Goal: Information Seeking & Learning: Learn about a topic

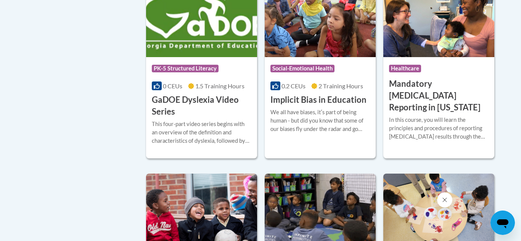
scroll to position [1045, 0]
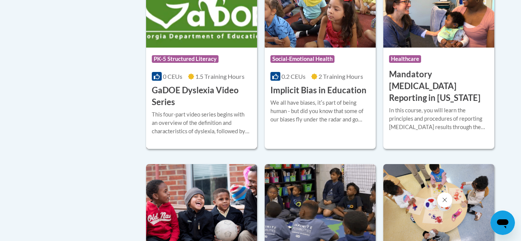
click at [178, 103] on h3 "GaDOE Dyslexia Video Series" at bounding box center [202, 97] width 100 height 24
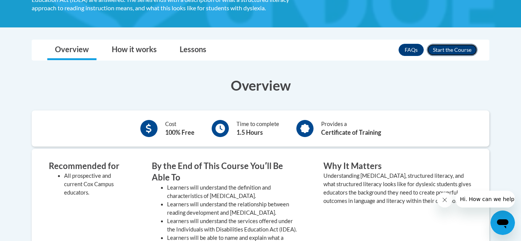
click at [461, 48] on button "Enroll" at bounding box center [452, 50] width 51 height 12
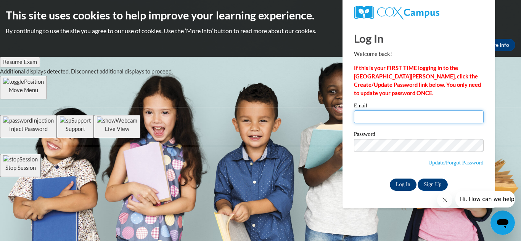
type input "sydni_n@icloud.com"
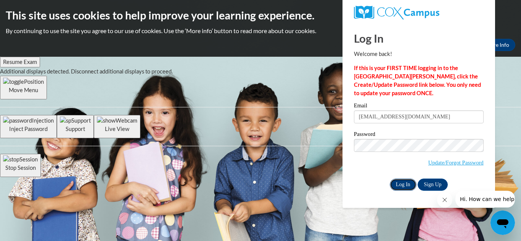
click at [399, 181] on input "Log In" at bounding box center [403, 185] width 27 height 12
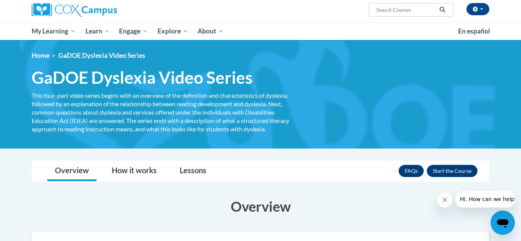
scroll to position [62, 0]
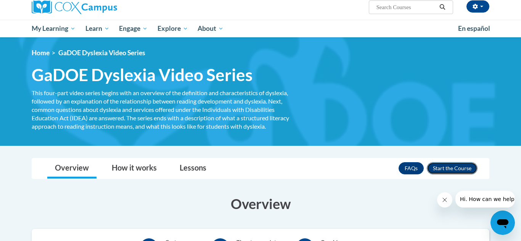
click at [463, 171] on button "Enroll" at bounding box center [452, 168] width 51 height 12
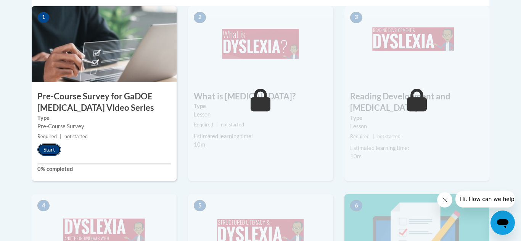
click at [55, 152] on button "Start" at bounding box center [49, 150] width 24 height 12
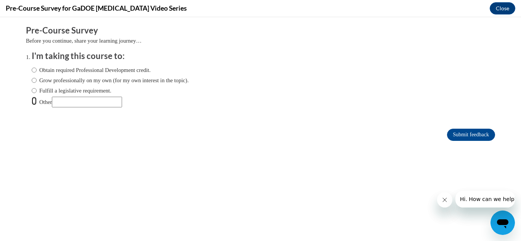
click at [36, 100] on input "Other" at bounding box center [34, 101] width 5 height 8
radio input "true"
click at [464, 139] on input "Submit feedback" at bounding box center [471, 135] width 48 height 12
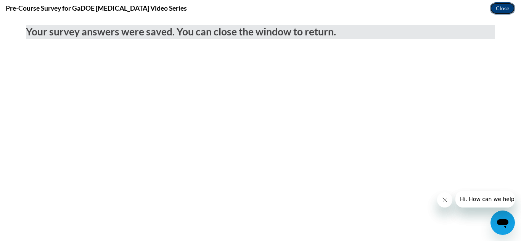
click at [502, 7] on button "Close" at bounding box center [503, 8] width 26 height 12
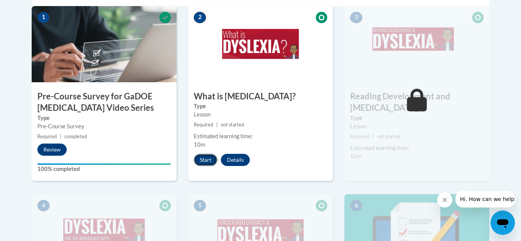
click at [206, 158] on button "Start" at bounding box center [206, 160] width 24 height 12
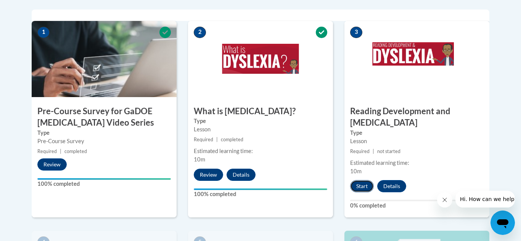
click at [360, 180] on button "Start" at bounding box center [362, 186] width 24 height 12
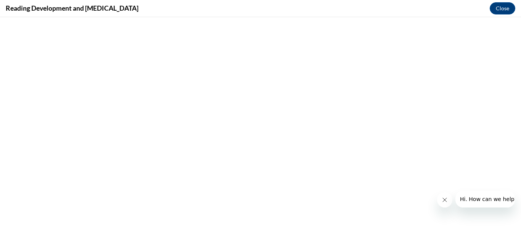
click at [445, 203] on icon "Close message from company" at bounding box center [445, 200] width 6 height 6
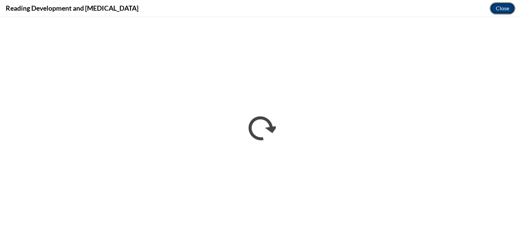
click at [505, 4] on button "Close" at bounding box center [503, 8] width 26 height 12
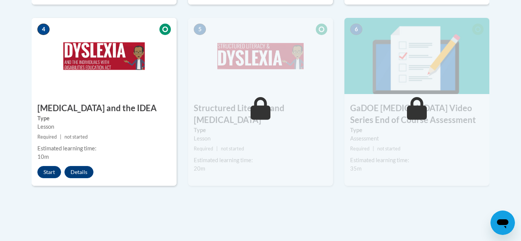
scroll to position [473, 0]
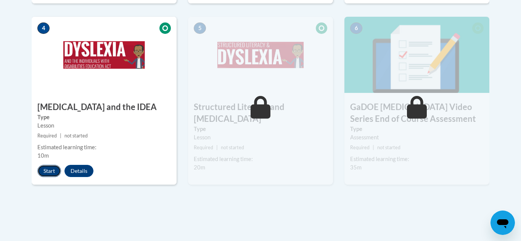
click at [51, 165] on button "Start" at bounding box center [49, 171] width 24 height 12
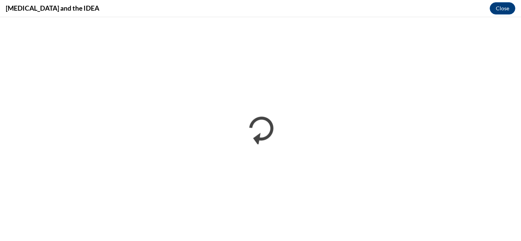
scroll to position [0, 0]
click at [506, 12] on button "Close" at bounding box center [503, 8] width 26 height 12
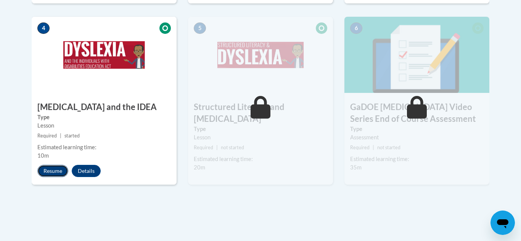
click at [52, 165] on button "Resume" at bounding box center [52, 171] width 31 height 12
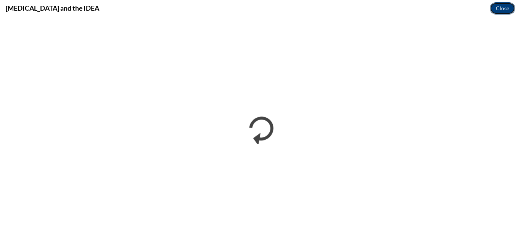
click at [509, 8] on button "Close" at bounding box center [503, 8] width 26 height 12
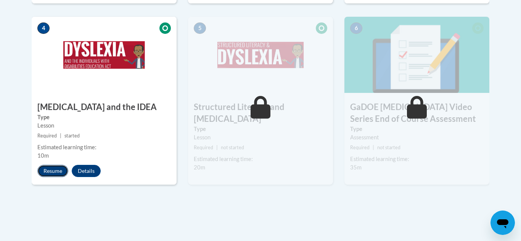
click at [52, 165] on button "Resume" at bounding box center [52, 171] width 31 height 12
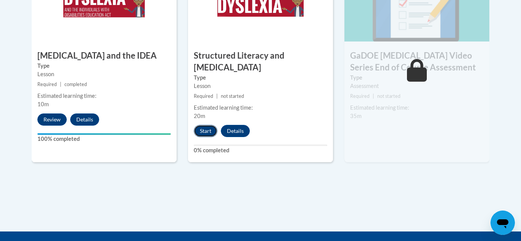
click at [204, 125] on button "Start" at bounding box center [206, 131] width 24 height 12
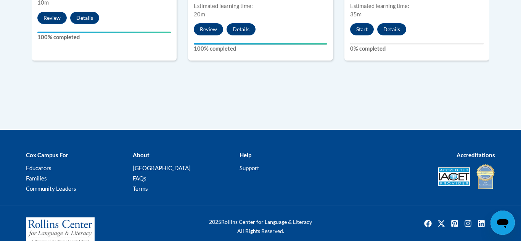
scroll to position [627, 0]
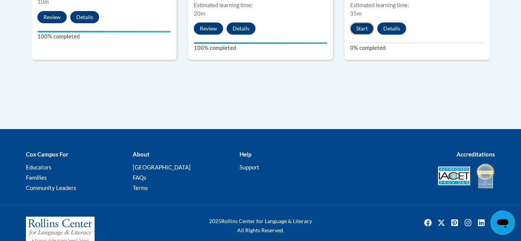
click at [359, 23] on button "Start" at bounding box center [362, 29] width 24 height 12
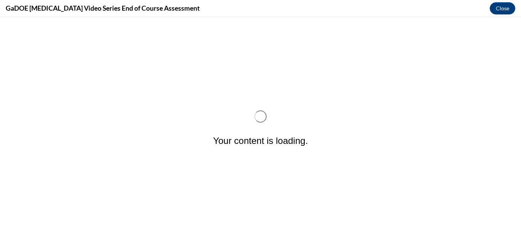
scroll to position [0, 0]
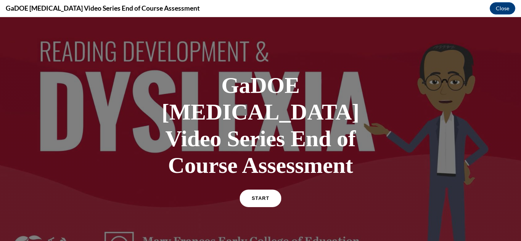
click at [256, 196] on span "START" at bounding box center [261, 199] width 18 height 6
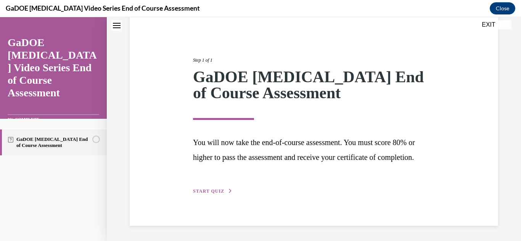
scroll to position [79, 0]
click at [213, 192] on span "START QUIZ" at bounding box center [208, 191] width 31 height 5
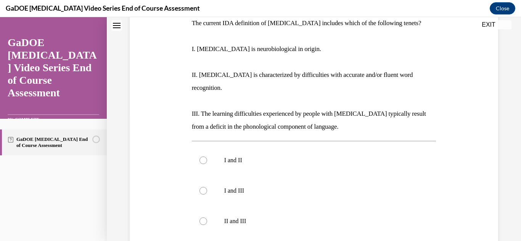
scroll to position [129, 0]
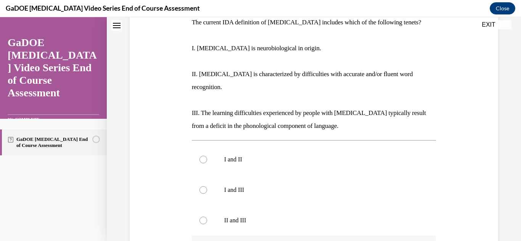
radio input "true"
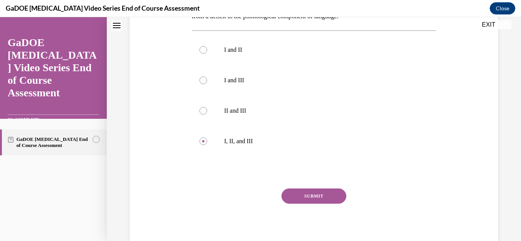
click at [313, 189] on button "SUBMIT" at bounding box center [313, 196] width 65 height 15
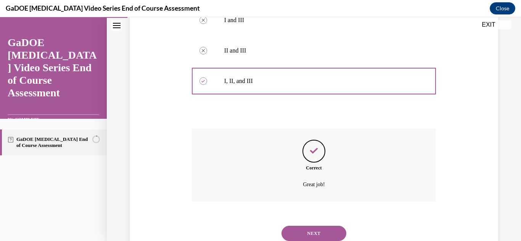
scroll to position [313, 0]
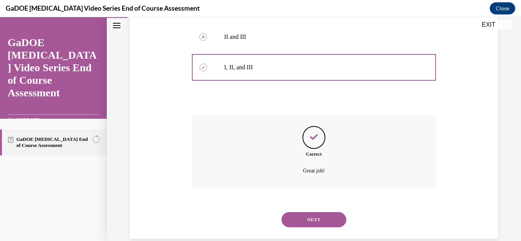
click at [313, 212] on button "NEXT" at bounding box center [313, 219] width 65 height 15
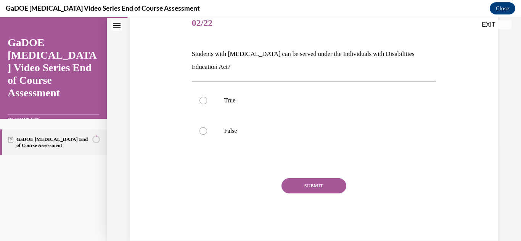
scroll to position [87, 0]
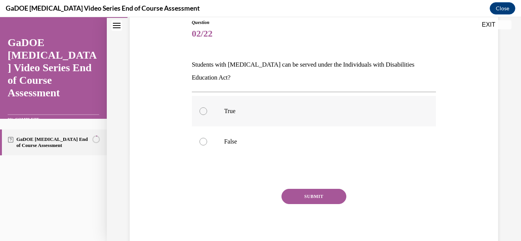
click at [269, 108] on p "True" at bounding box center [320, 112] width 193 height 8
click at [207, 108] on input "True" at bounding box center [203, 112] width 8 height 8
radio input "true"
click at [322, 199] on button "SUBMIT" at bounding box center [313, 196] width 65 height 15
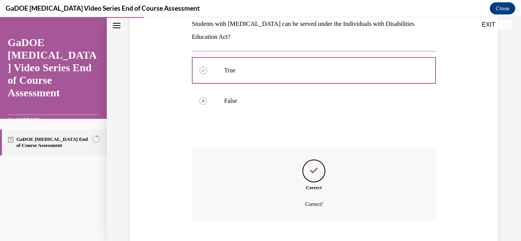
scroll to position [174, 0]
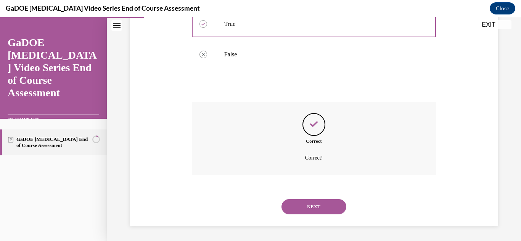
click at [322, 209] on button "NEXT" at bounding box center [313, 206] width 65 height 15
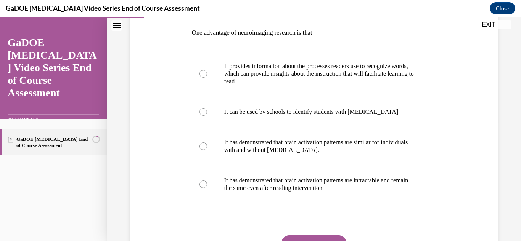
scroll to position [114, 0]
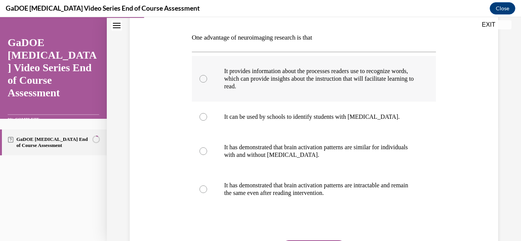
click at [395, 75] on p "It provides information about the processes readers use to recognize words, whi…" at bounding box center [320, 79] width 193 height 23
click at [207, 75] on input "It provides information about the processes readers use to recognize words, whi…" at bounding box center [203, 79] width 8 height 8
radio input "true"
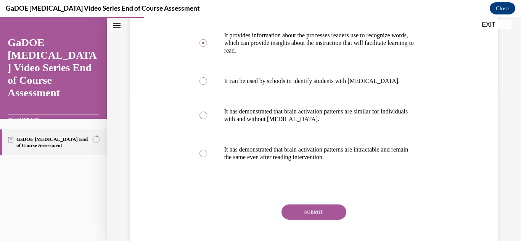
click at [329, 216] on button "SUBMIT" at bounding box center [313, 212] width 65 height 15
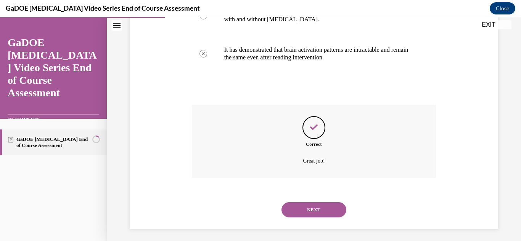
scroll to position [253, 0]
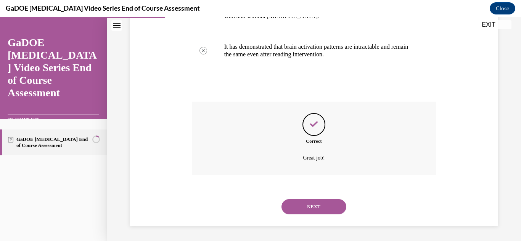
click at [337, 205] on button "NEXT" at bounding box center [313, 206] width 65 height 15
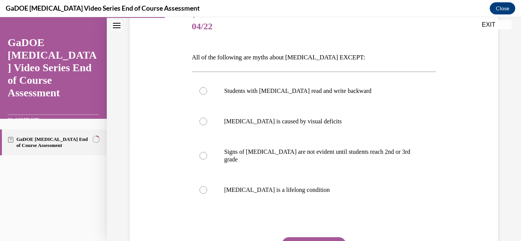
scroll to position [98, 0]
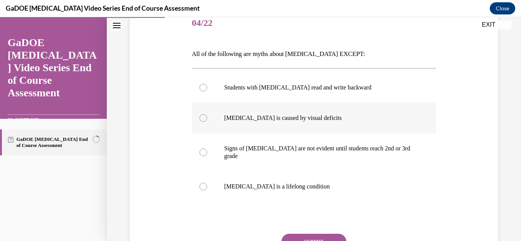
click at [325, 118] on p "Dyslexia is caused by visual deficits" at bounding box center [320, 118] width 193 height 8
click at [207, 118] on input "Dyslexia is caused by visual deficits" at bounding box center [203, 118] width 8 height 8
radio input "true"
click at [318, 183] on p "Dyslexia is a lifelong condition" at bounding box center [320, 187] width 193 height 8
click at [207, 183] on input "Dyslexia is a lifelong condition" at bounding box center [203, 187] width 8 height 8
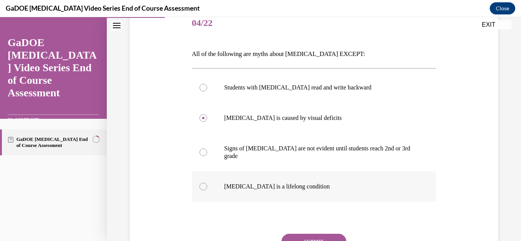
radio input "true"
click at [324, 235] on button "SUBMIT" at bounding box center [313, 241] width 65 height 15
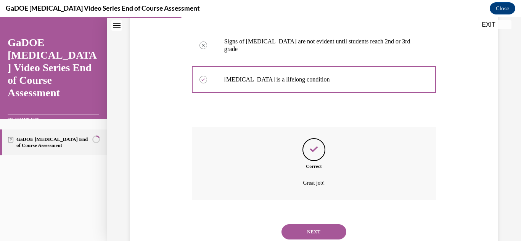
scroll to position [222, 0]
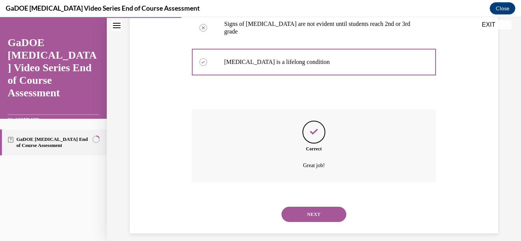
click at [327, 209] on button "NEXT" at bounding box center [313, 214] width 65 height 15
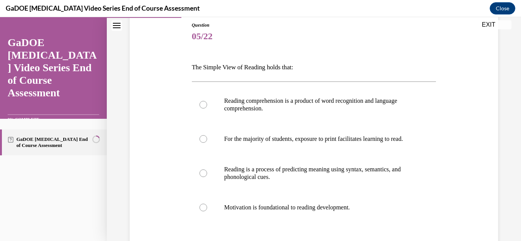
scroll to position [102, 0]
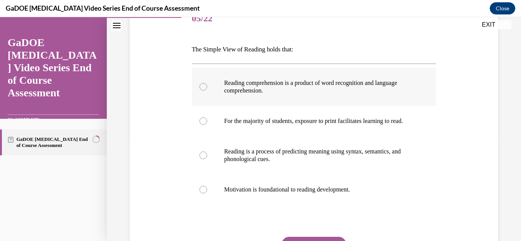
click at [394, 82] on p "Reading comprehension is a product of word recognition and language comprehensi…" at bounding box center [320, 86] width 193 height 15
click at [207, 83] on input "Reading comprehension is a product of word recognition and language comprehensi…" at bounding box center [203, 87] width 8 height 8
radio input "true"
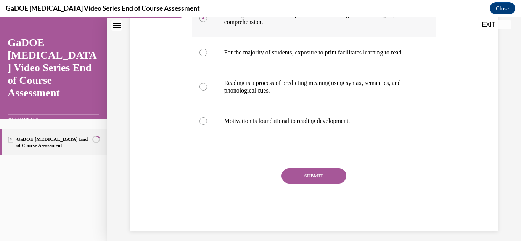
scroll to position [175, 0]
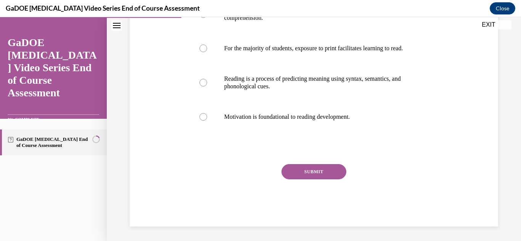
click at [330, 179] on button "SUBMIT" at bounding box center [313, 171] width 65 height 15
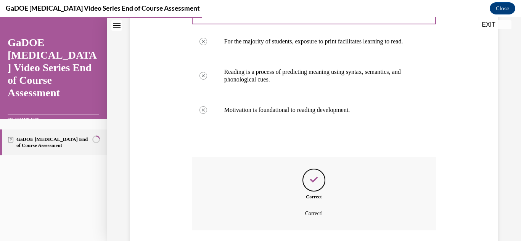
scroll to position [245, 0]
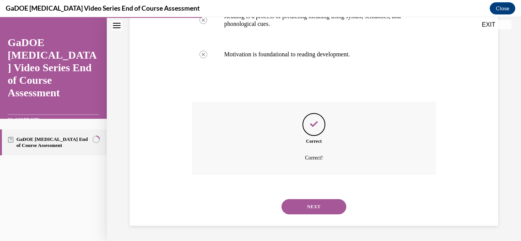
click at [331, 210] on button "NEXT" at bounding box center [313, 206] width 65 height 15
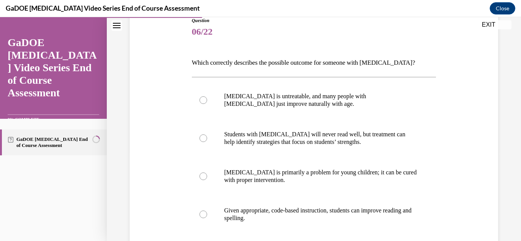
scroll to position [90, 0]
click at [275, 217] on p "Given appropriate, code-based instruction, students can improve reading and spe…" at bounding box center [320, 213] width 193 height 15
click at [207, 217] on input "Given appropriate, code-based instruction, students can improve reading and spe…" at bounding box center [203, 214] width 8 height 8
radio input "true"
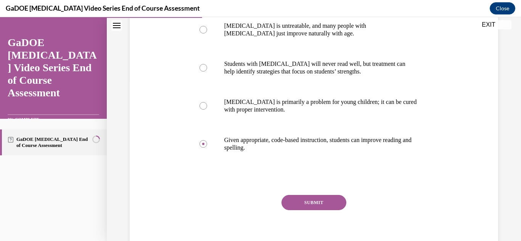
click at [318, 201] on button "SUBMIT" at bounding box center [313, 202] width 65 height 15
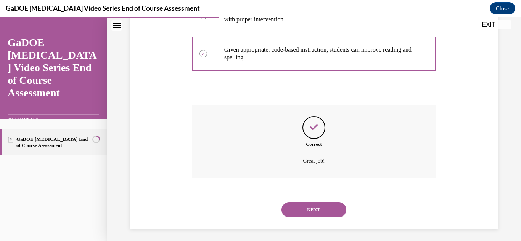
scroll to position [253, 0]
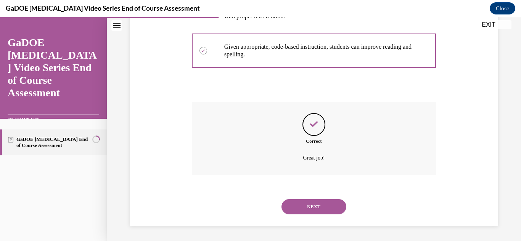
click at [325, 211] on button "NEXT" at bounding box center [313, 206] width 65 height 15
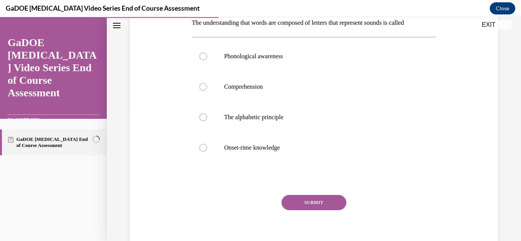
scroll to position [130, 0]
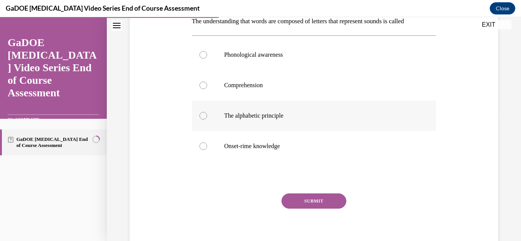
click at [274, 111] on label "The alphabetic principle" at bounding box center [314, 116] width 244 height 31
click at [207, 112] on input "The alphabetic principle" at bounding box center [203, 116] width 8 height 8
radio input "true"
click at [322, 203] on button "SUBMIT" at bounding box center [313, 201] width 65 height 15
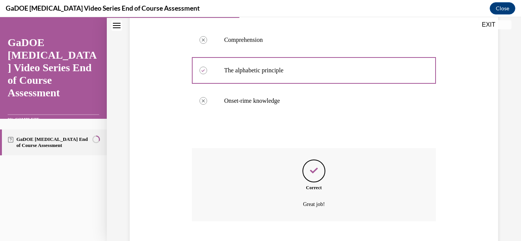
scroll to position [222, 0]
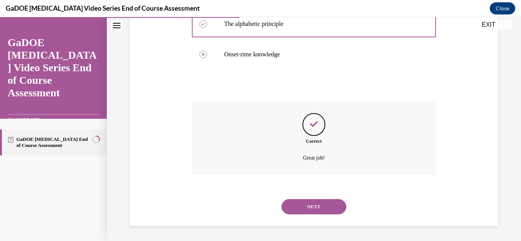
click at [326, 213] on button "NEXT" at bounding box center [313, 206] width 65 height 15
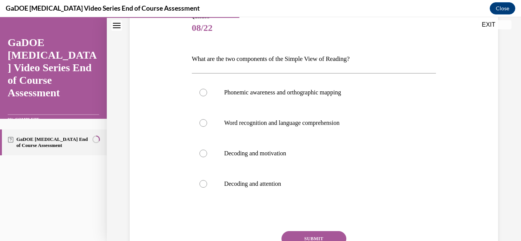
scroll to position [97, 0]
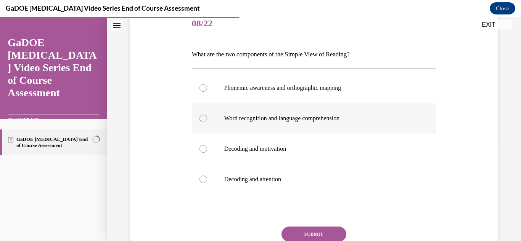
click at [326, 115] on p "Word recognition and language comprehension" at bounding box center [320, 119] width 193 height 8
click at [207, 115] on input "Word recognition and language comprehension" at bounding box center [203, 119] width 8 height 8
radio input "true"
click at [313, 235] on button "SUBMIT" at bounding box center [313, 234] width 65 height 15
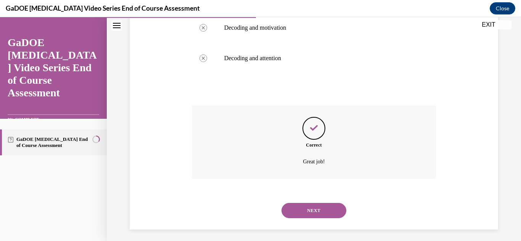
scroll to position [222, 0]
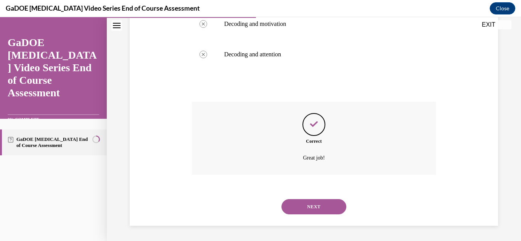
click at [325, 213] on button "NEXT" at bounding box center [313, 206] width 65 height 15
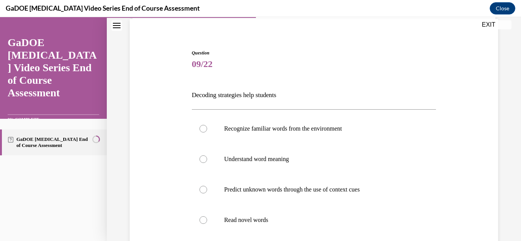
scroll to position [85, 0]
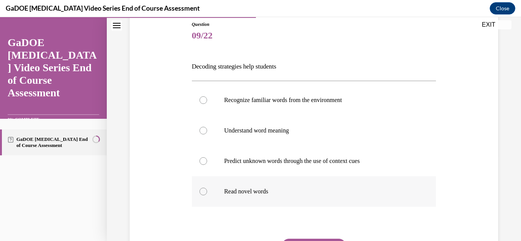
click at [262, 193] on p "Read novel words" at bounding box center [320, 192] width 193 height 8
click at [207, 193] on input "Read novel words" at bounding box center [203, 192] width 8 height 8
radio input "true"
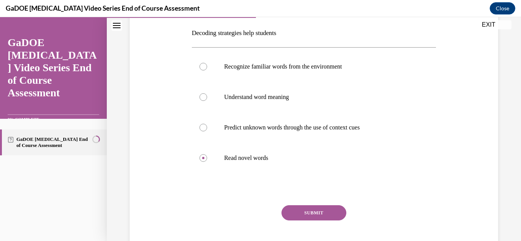
click at [318, 215] on button "SUBMIT" at bounding box center [313, 213] width 65 height 15
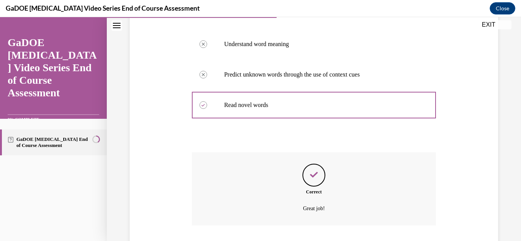
scroll to position [222, 0]
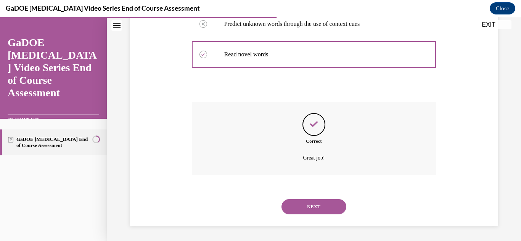
click at [320, 214] on button "NEXT" at bounding box center [313, 206] width 65 height 15
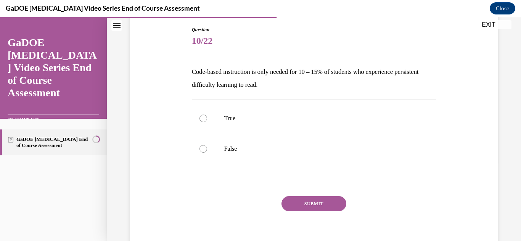
scroll to position [83, 0]
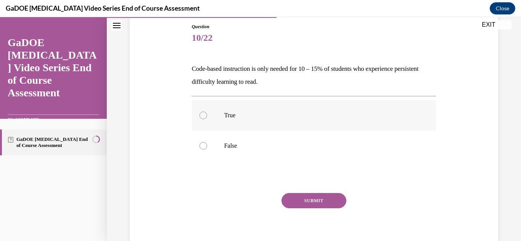
click at [262, 118] on p "True" at bounding box center [320, 116] width 193 height 8
click at [207, 118] on input "True" at bounding box center [203, 116] width 8 height 8
radio input "true"
click at [325, 195] on button "SUBMIT" at bounding box center [313, 200] width 65 height 15
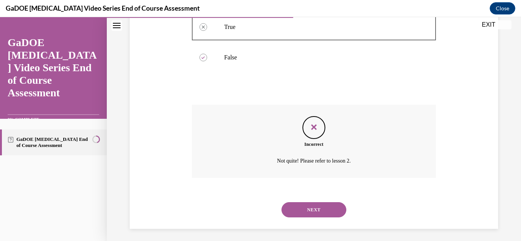
scroll to position [174, 0]
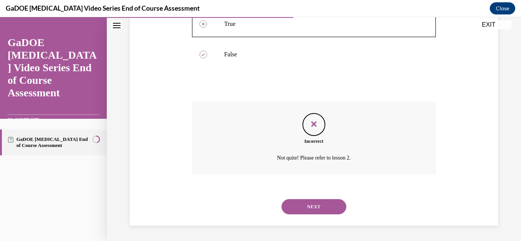
click at [325, 212] on button "NEXT" at bounding box center [313, 206] width 65 height 15
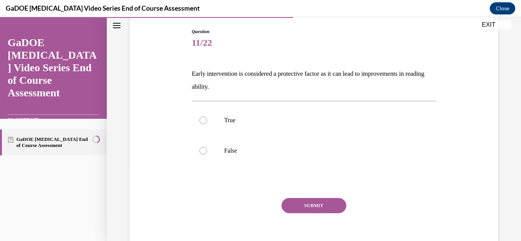
scroll to position [113, 0]
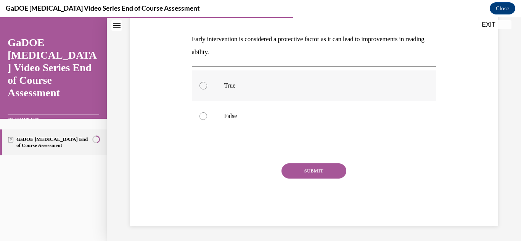
click at [292, 84] on p "True" at bounding box center [320, 86] width 193 height 8
click at [207, 84] on input "True" at bounding box center [203, 86] width 8 height 8
radio input "true"
click at [308, 169] on button "SUBMIT" at bounding box center [313, 171] width 65 height 15
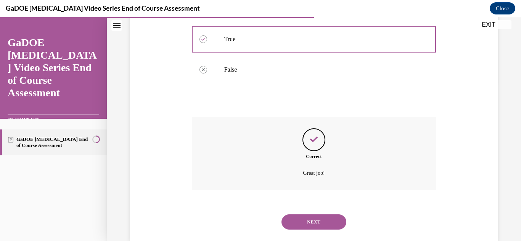
scroll to position [174, 0]
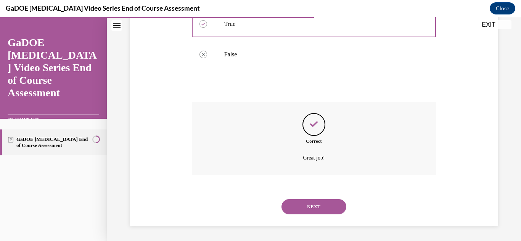
click at [317, 207] on button "NEXT" at bounding box center [313, 206] width 65 height 15
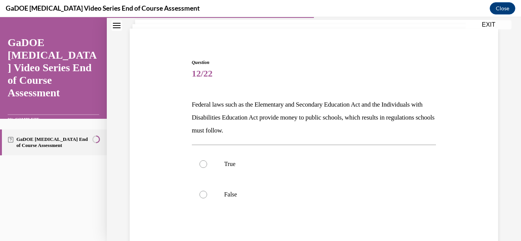
scroll to position [55, 0]
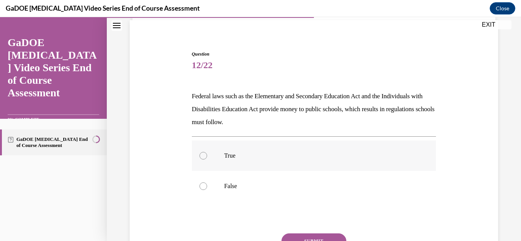
click at [292, 151] on label "True" at bounding box center [314, 156] width 244 height 31
click at [207, 152] on input "True" at bounding box center [203, 156] width 8 height 8
radio input "true"
click at [313, 235] on button "SUBMIT" at bounding box center [313, 241] width 65 height 15
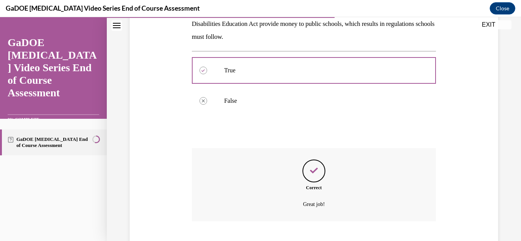
scroll to position [187, 0]
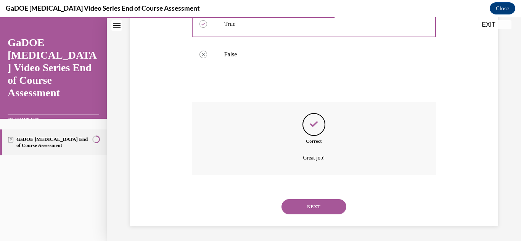
click at [324, 211] on button "NEXT" at bounding box center [313, 206] width 65 height 15
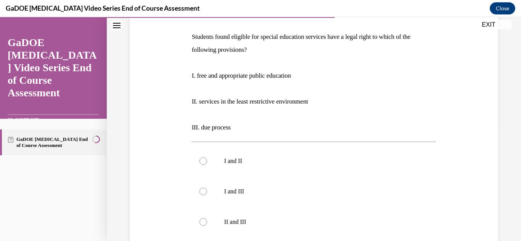
scroll to position [128, 0]
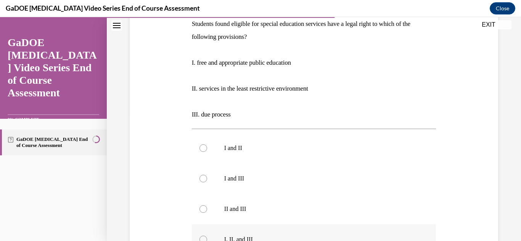
click at [257, 233] on label "I, II, and III" at bounding box center [314, 240] width 244 height 31
click at [207, 236] on input "I, II, and III" at bounding box center [203, 240] width 8 height 8
radio input "true"
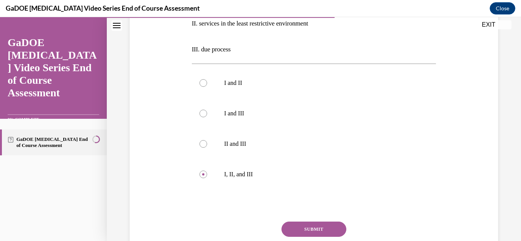
click at [308, 230] on button "SUBMIT" at bounding box center [313, 229] width 65 height 15
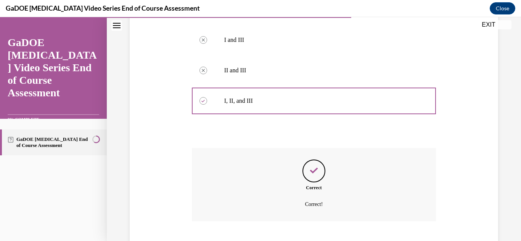
scroll to position [313, 0]
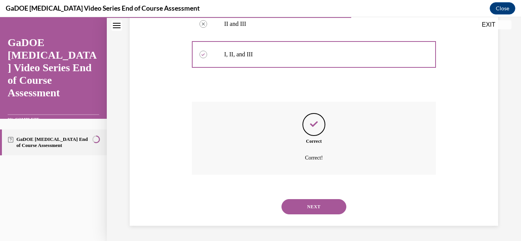
click at [332, 209] on button "NEXT" at bounding box center [313, 206] width 65 height 15
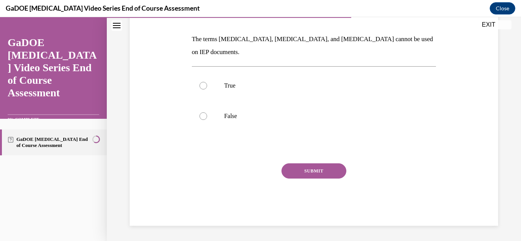
scroll to position [85, 0]
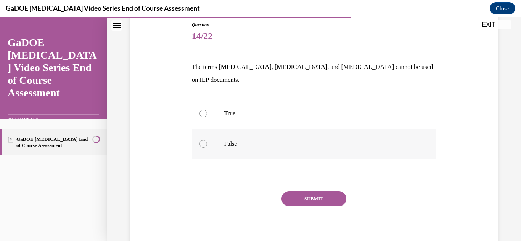
click at [296, 140] on p "False" at bounding box center [320, 144] width 193 height 8
click at [207, 140] on input "False" at bounding box center [203, 144] width 8 height 8
radio input "true"
click at [308, 191] on button "SUBMIT" at bounding box center [313, 198] width 65 height 15
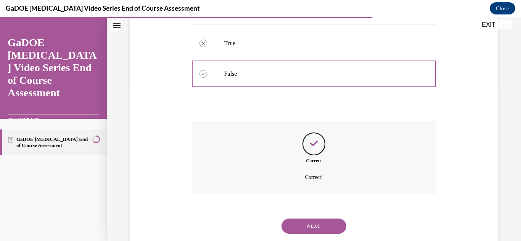
scroll to position [161, 0]
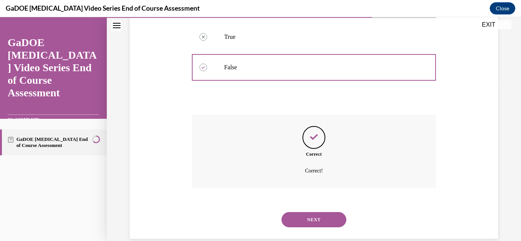
click at [320, 212] on button "NEXT" at bounding box center [313, 219] width 65 height 15
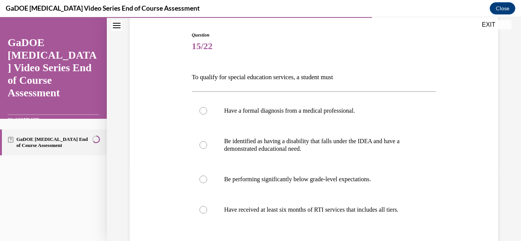
scroll to position [76, 0]
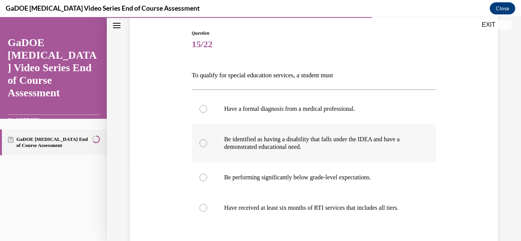
click at [318, 144] on p "Be identified as having a disability that falls under the IDEA and have a demon…" at bounding box center [320, 143] width 193 height 15
click at [207, 144] on input "Be identified as having a disability that falls under the IDEA and have a demon…" at bounding box center [203, 144] width 8 height 8
radio input "true"
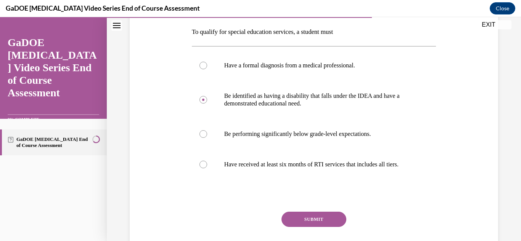
click at [303, 218] on button "SUBMIT" at bounding box center [313, 219] width 65 height 15
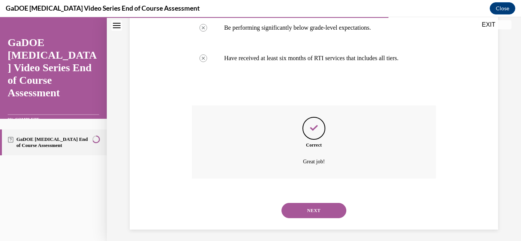
scroll to position [230, 0]
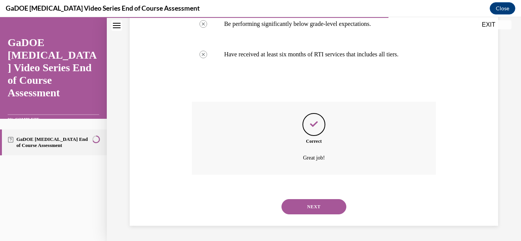
click at [311, 212] on button "NEXT" at bounding box center [313, 206] width 65 height 15
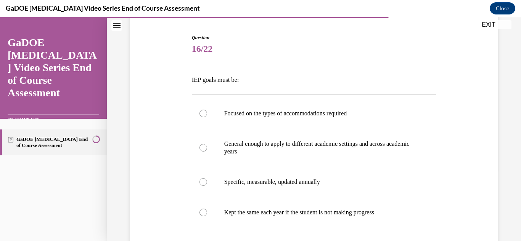
scroll to position [73, 0]
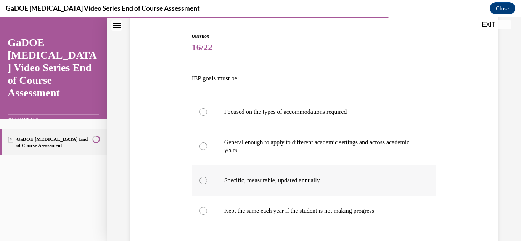
click at [315, 176] on label "Specific, measurable, updated annually" at bounding box center [314, 181] width 244 height 31
click at [207, 177] on input "Specific, measurable, updated annually" at bounding box center [203, 181] width 8 height 8
radio input "true"
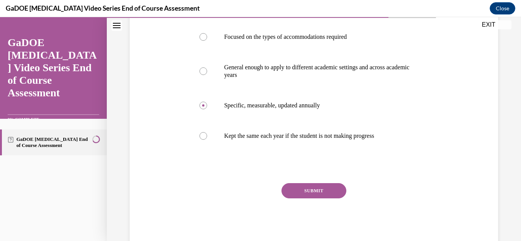
click at [338, 196] on button "SUBMIT" at bounding box center [313, 190] width 65 height 15
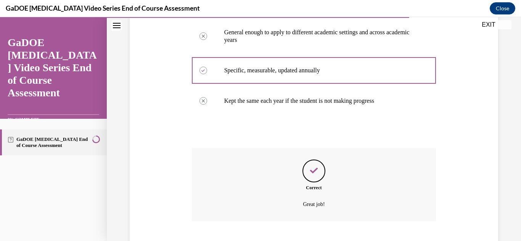
scroll to position [230, 0]
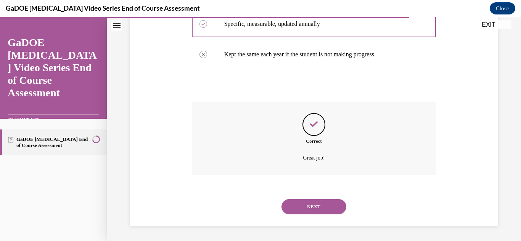
click at [324, 210] on button "NEXT" at bounding box center [313, 206] width 65 height 15
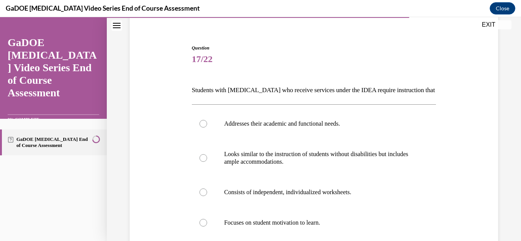
scroll to position [68, 0]
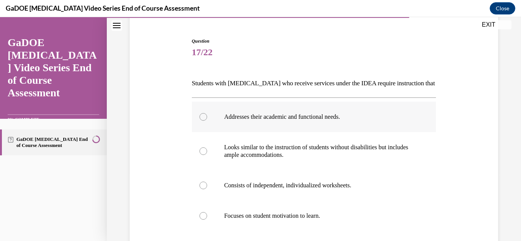
click at [320, 123] on label "Addresses their academic and functional needs." at bounding box center [314, 117] width 244 height 31
click at [207, 121] on input "Addresses their academic and functional needs." at bounding box center [203, 117] width 8 height 8
radio input "true"
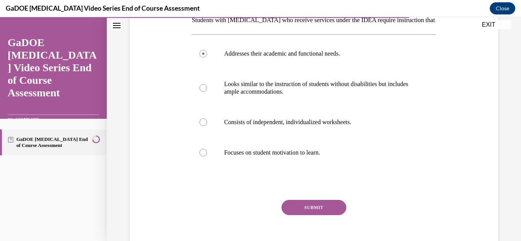
click at [305, 209] on button "SUBMIT" at bounding box center [313, 207] width 65 height 15
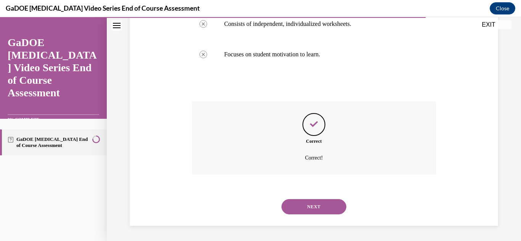
click at [318, 211] on button "NEXT" at bounding box center [313, 206] width 65 height 15
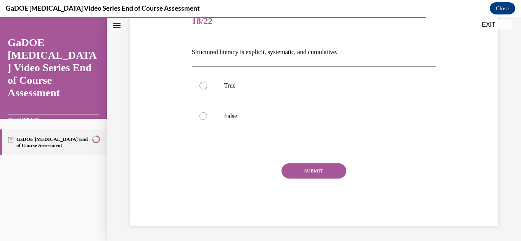
scroll to position [85, 0]
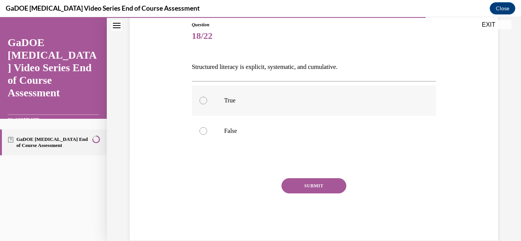
click at [255, 99] on p "True" at bounding box center [320, 101] width 193 height 8
click at [207, 99] on input "True" at bounding box center [203, 101] width 8 height 8
radio input "true"
click at [331, 192] on button "SUBMIT" at bounding box center [313, 185] width 65 height 15
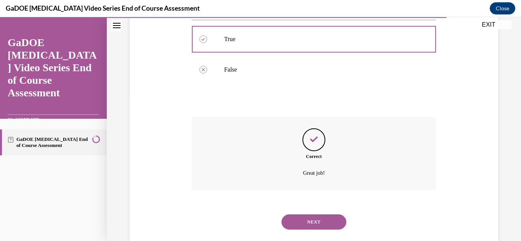
scroll to position [161, 0]
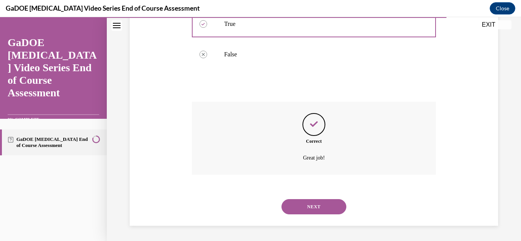
click at [326, 212] on button "NEXT" at bounding box center [313, 206] width 65 height 15
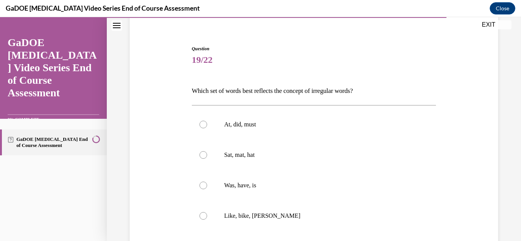
scroll to position [69, 0]
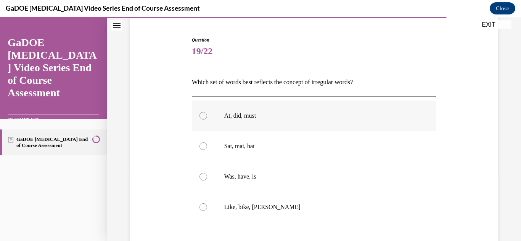
click at [256, 111] on label "At, did, must" at bounding box center [314, 116] width 244 height 31
click at [207, 112] on input "At, did, must" at bounding box center [203, 116] width 8 height 8
radio input "true"
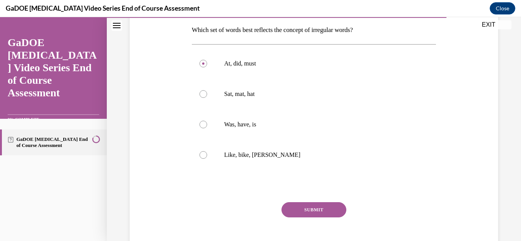
click at [296, 217] on button "SUBMIT" at bounding box center [313, 210] width 65 height 15
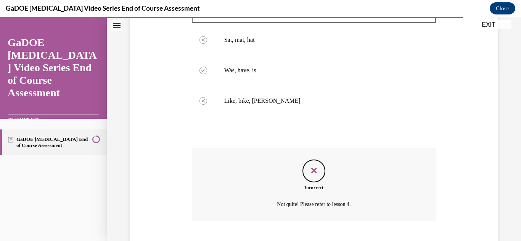
scroll to position [222, 0]
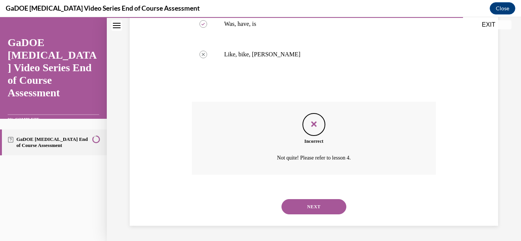
click at [329, 208] on button "NEXT" at bounding box center [313, 206] width 65 height 15
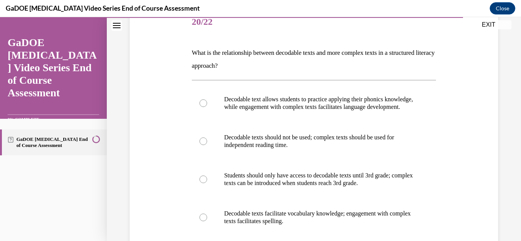
scroll to position [106, 0]
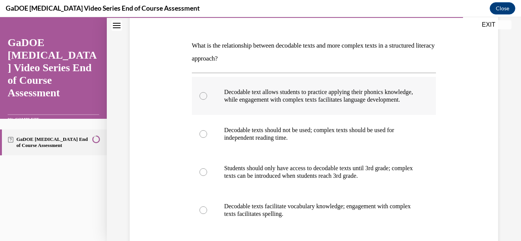
click at [380, 104] on p "Decodable text allows students to practice applying their phonics knowledge, wh…" at bounding box center [320, 95] width 193 height 15
click at [207, 100] on input "Decodable text allows students to practice applying their phonics knowledge, wh…" at bounding box center [203, 96] width 8 height 8
radio input "true"
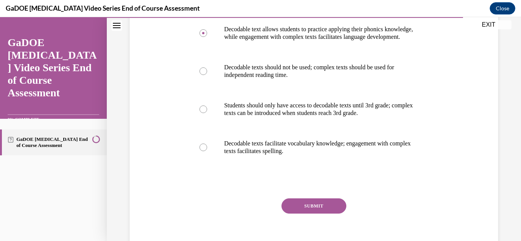
click at [331, 214] on button "SUBMIT" at bounding box center [313, 206] width 65 height 15
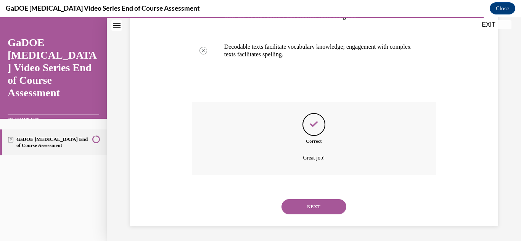
scroll to position [273, 0]
click at [329, 204] on button "NEXT" at bounding box center [313, 206] width 65 height 15
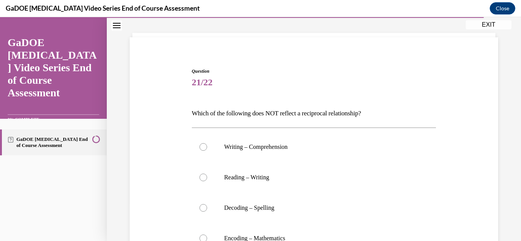
scroll to position [88, 0]
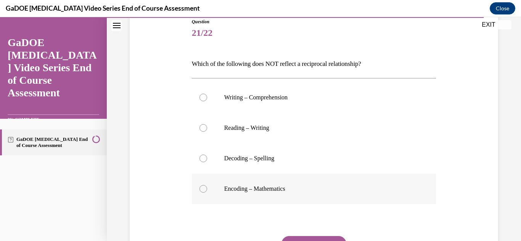
click at [261, 185] on p "Encoding – Mathematics" at bounding box center [320, 189] width 193 height 8
click at [207, 185] on input "Encoding – Mathematics" at bounding box center [203, 189] width 8 height 8
radio input "true"
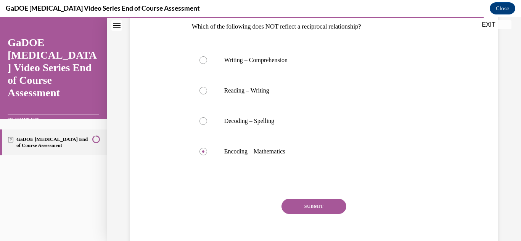
click at [312, 210] on button "SUBMIT" at bounding box center [313, 206] width 65 height 15
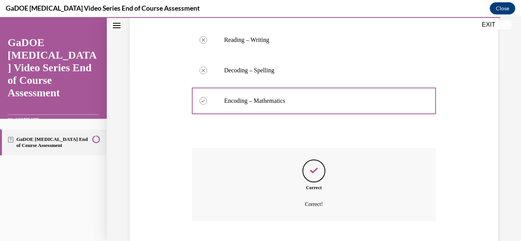
scroll to position [222, 0]
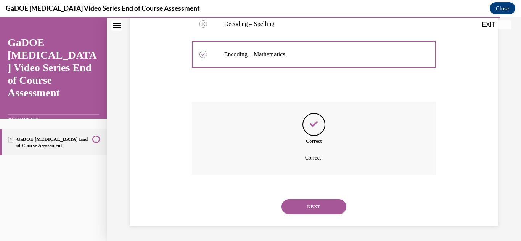
click at [314, 210] on button "NEXT" at bounding box center [313, 206] width 65 height 15
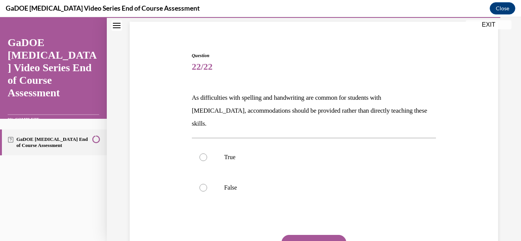
scroll to position [56, 0]
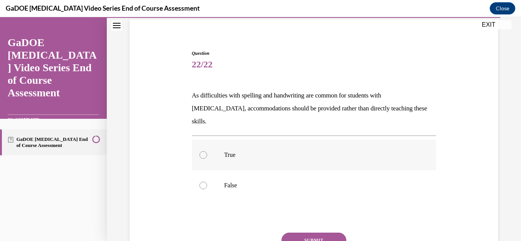
click at [301, 151] on p "True" at bounding box center [320, 155] width 193 height 8
click at [207, 151] on input "True" at bounding box center [203, 155] width 8 height 8
radio input "true"
click at [309, 233] on button "SUBMIT" at bounding box center [313, 240] width 65 height 15
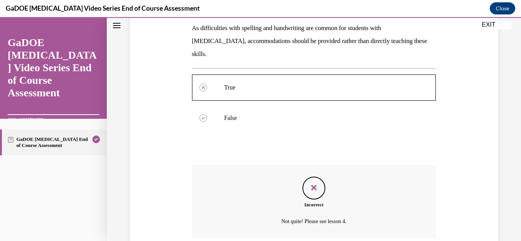
scroll to position [174, 0]
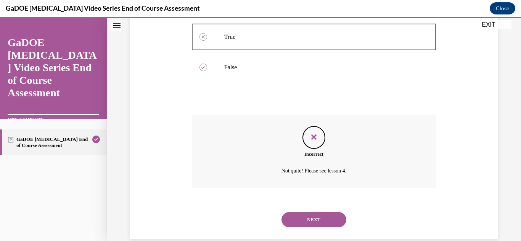
click at [333, 212] on button "NEXT" at bounding box center [313, 219] width 65 height 15
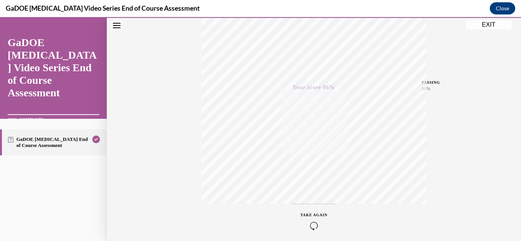
scroll to position [167, 0]
click at [489, 24] on button "EXIT" at bounding box center [489, 24] width 46 height 9
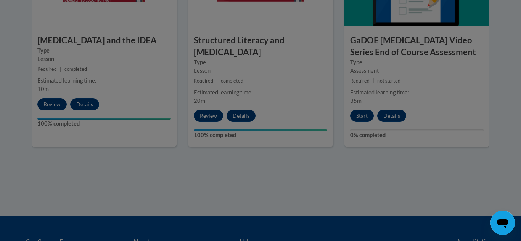
scroll to position [539, 0]
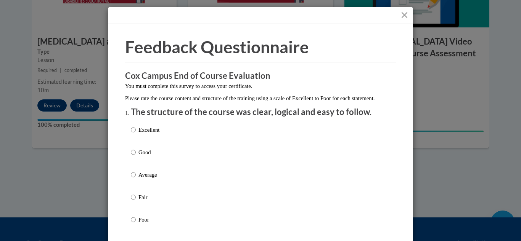
click at [407, 17] on button "Close" at bounding box center [405, 15] width 10 height 10
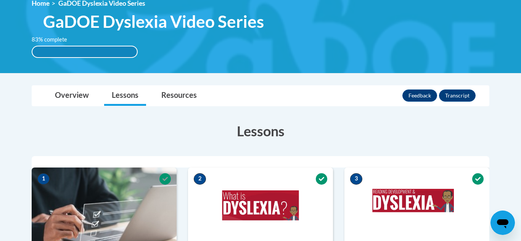
scroll to position [111, 0]
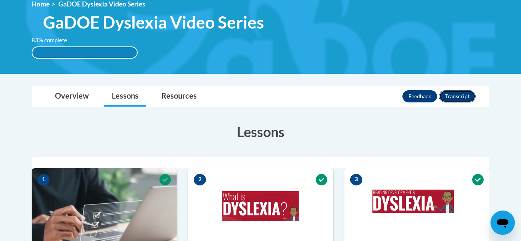
click at [469, 96] on button "Transcript" at bounding box center [457, 96] width 37 height 12
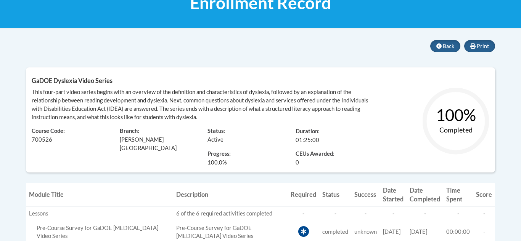
scroll to position [127, 0]
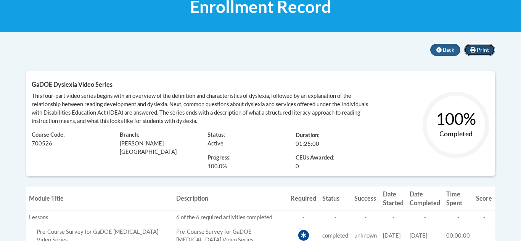
click at [486, 48] on span "Print" at bounding box center [483, 50] width 12 height 6
